Goal: Information Seeking & Learning: Learn about a topic

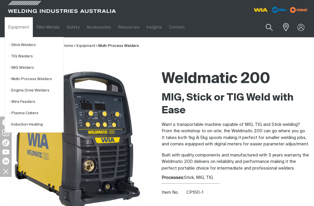
click at [17, 45] on link "Stick Welders" at bounding box center [36, 44] width 54 height 11
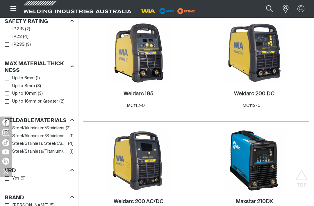
scroll to position [397, 0]
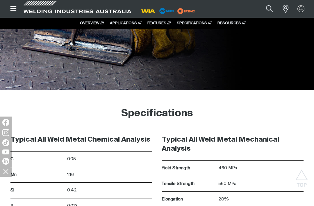
scroll to position [1612, 0]
